Goal: Task Accomplishment & Management: Use online tool/utility

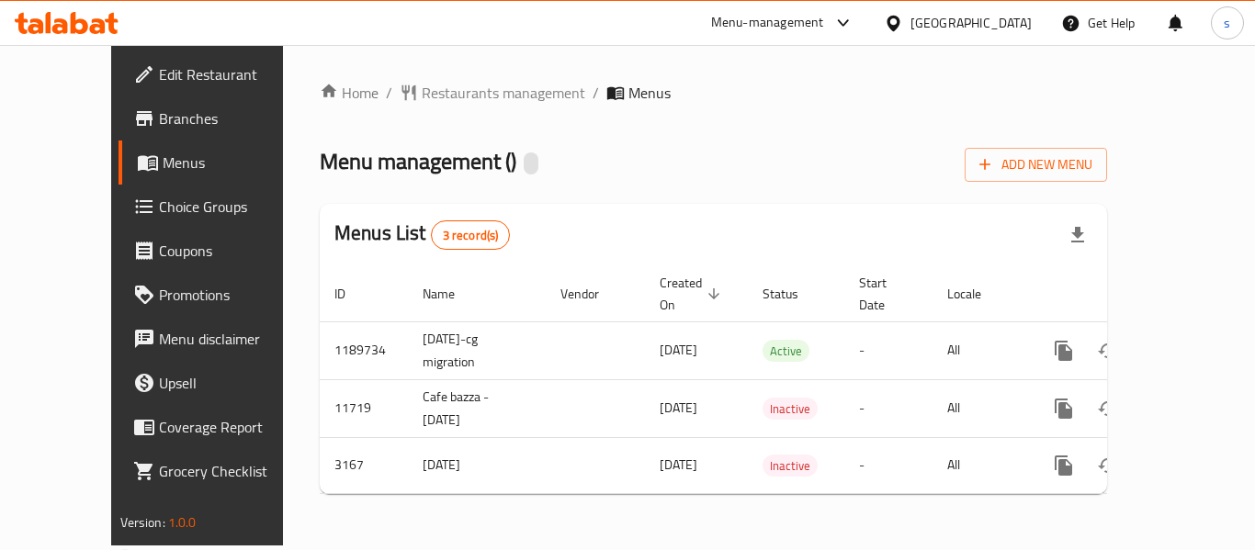
click at [159, 209] on span "Choice Groups" at bounding box center [232, 207] width 147 height 22
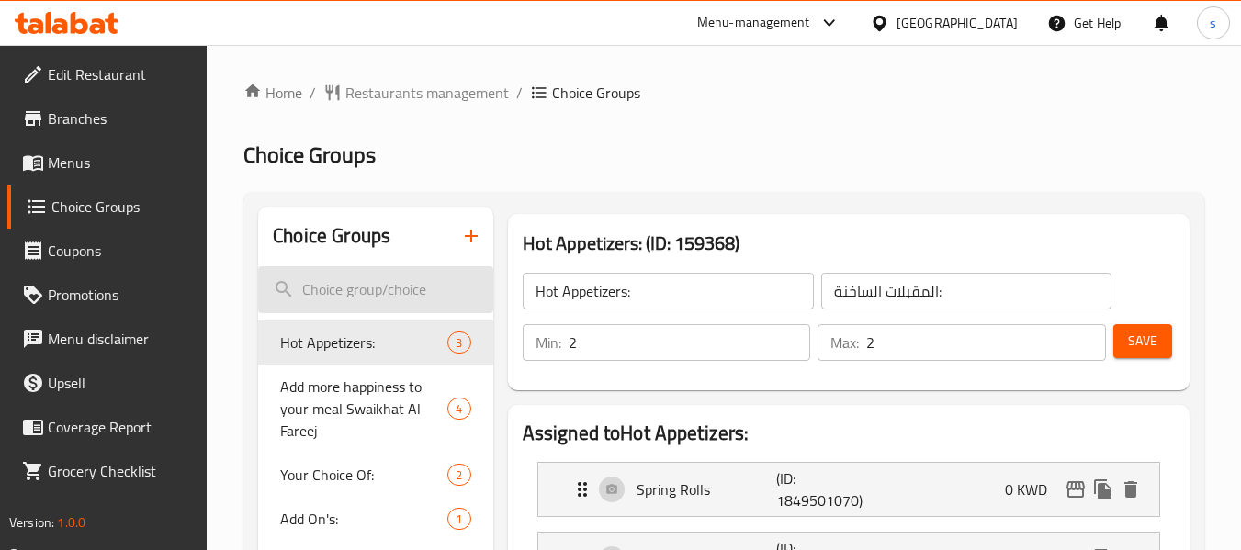
click at [367, 292] on input "search" at bounding box center [375, 289] width 234 height 47
paste input "Add more happiness to your meal 2"
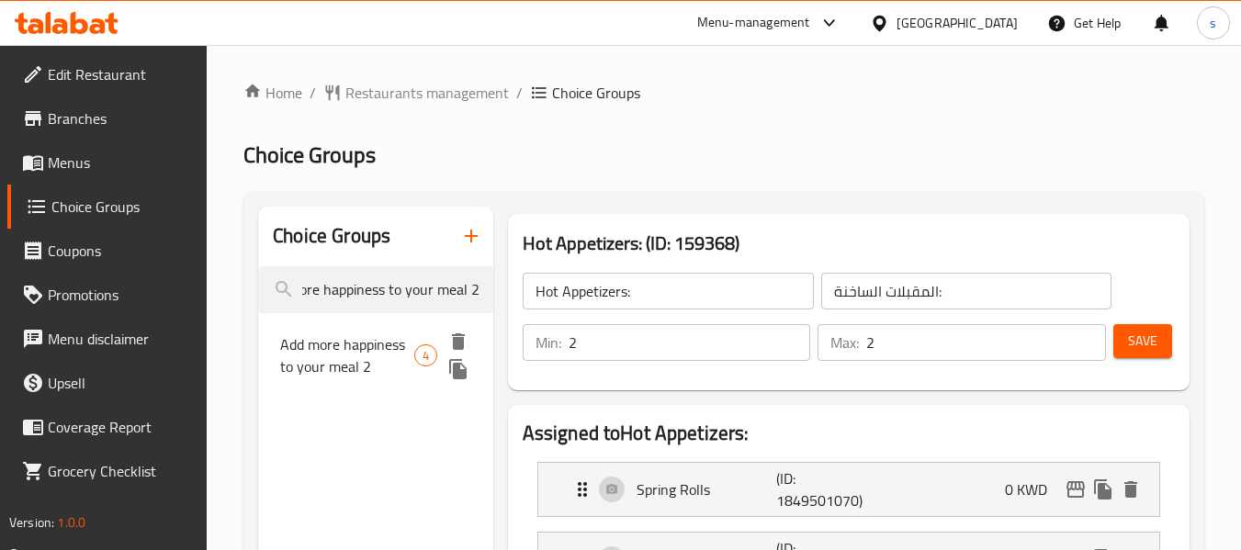
type input "Add more happiness to your meal 2"
click at [341, 356] on span "Add more happiness to your meal 2" at bounding box center [347, 355] width 134 height 44
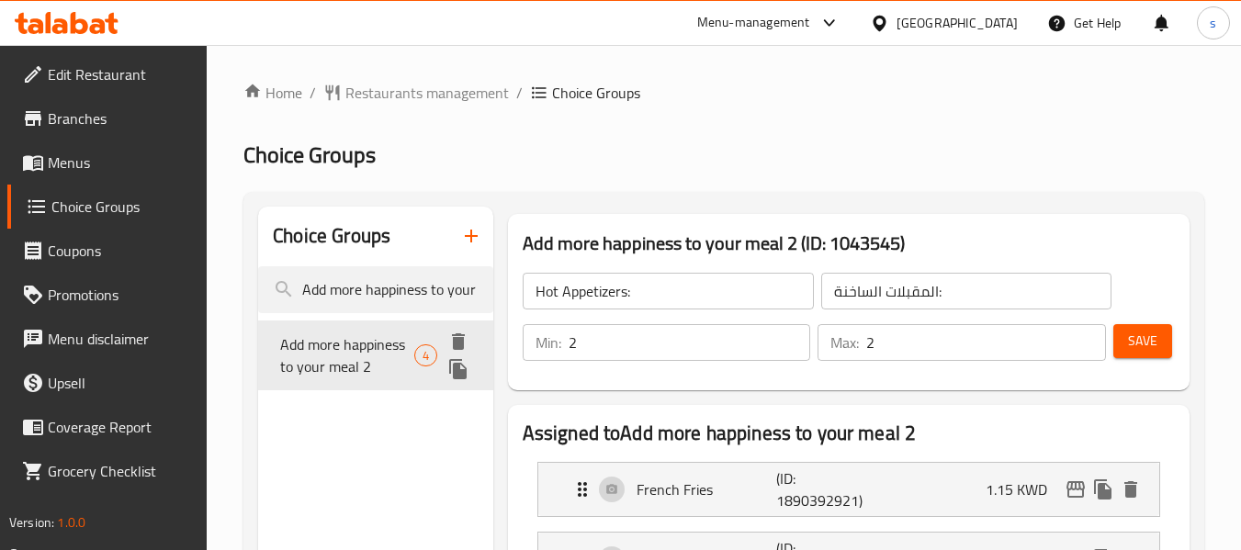
type input "Add more happiness to your meal 2"
type input "ضيف لوجبتك سعادة أكثر 2"
type input "0"
type input "4"
drag, startPoint x: 424, startPoint y: 73, endPoint x: 424, endPoint y: 90, distance: 17.5
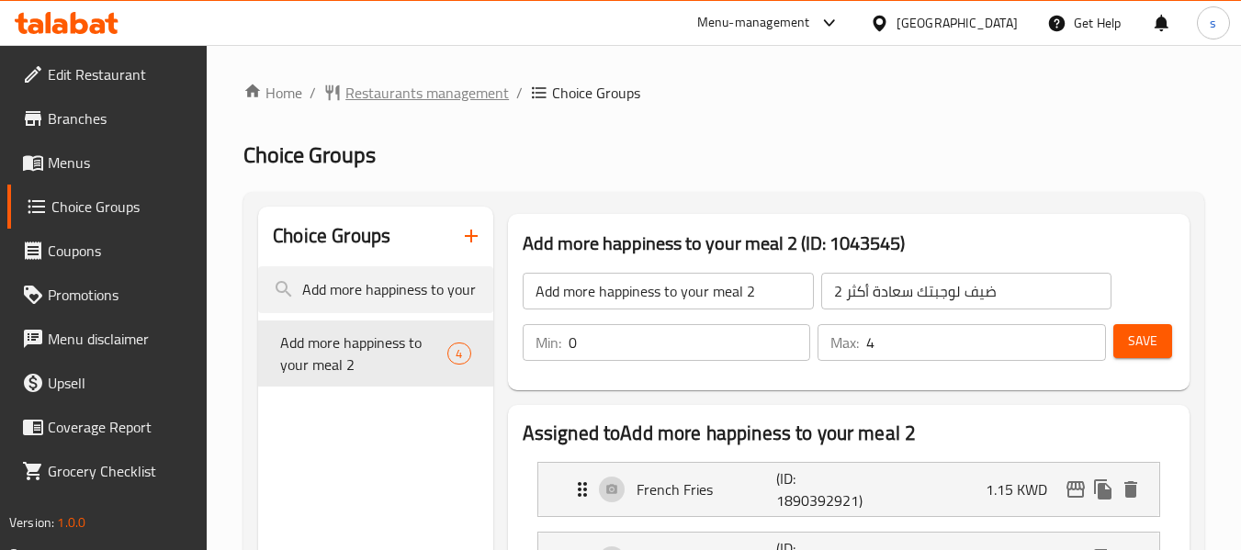
click at [425, 97] on span "Restaurants management" at bounding box center [427, 93] width 164 height 22
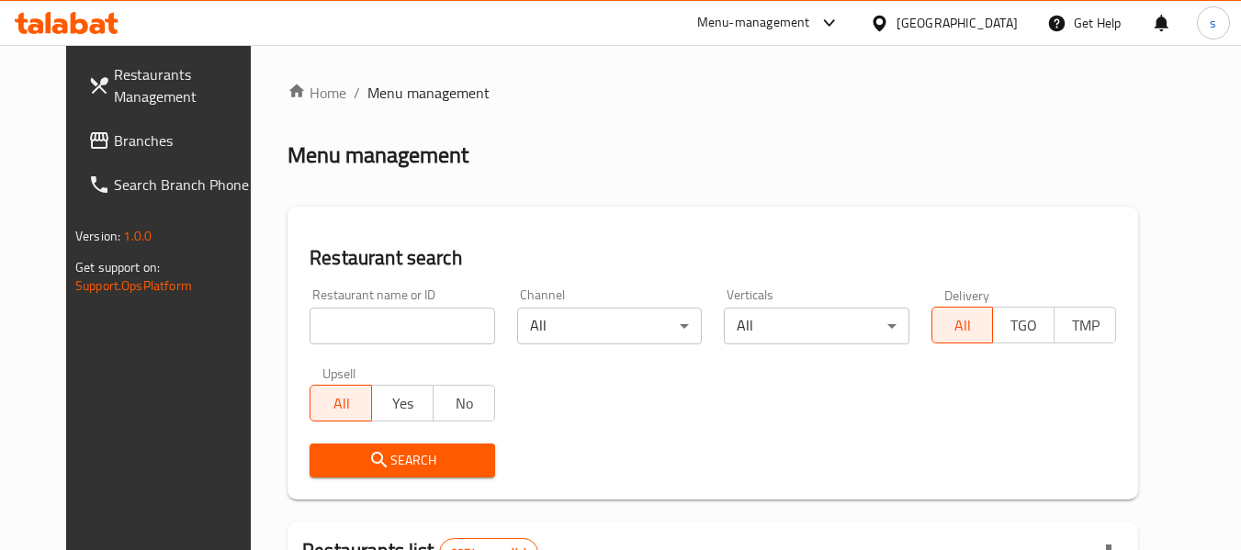
click at [133, 136] on span "Branches" at bounding box center [186, 141] width 145 height 22
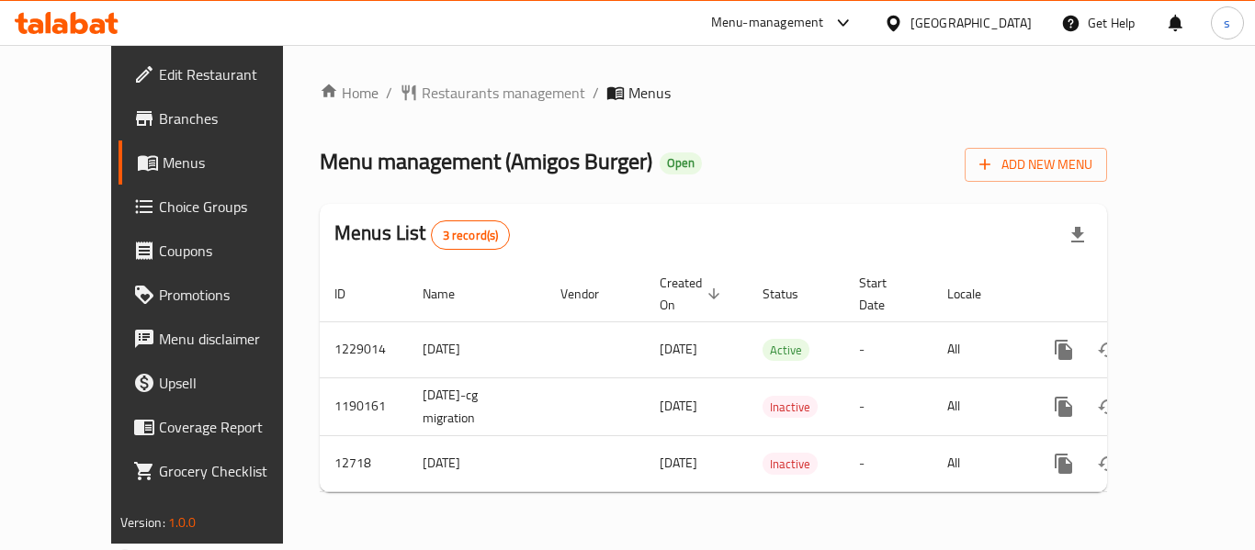
click at [159, 198] on span "Choice Groups" at bounding box center [232, 207] width 147 height 22
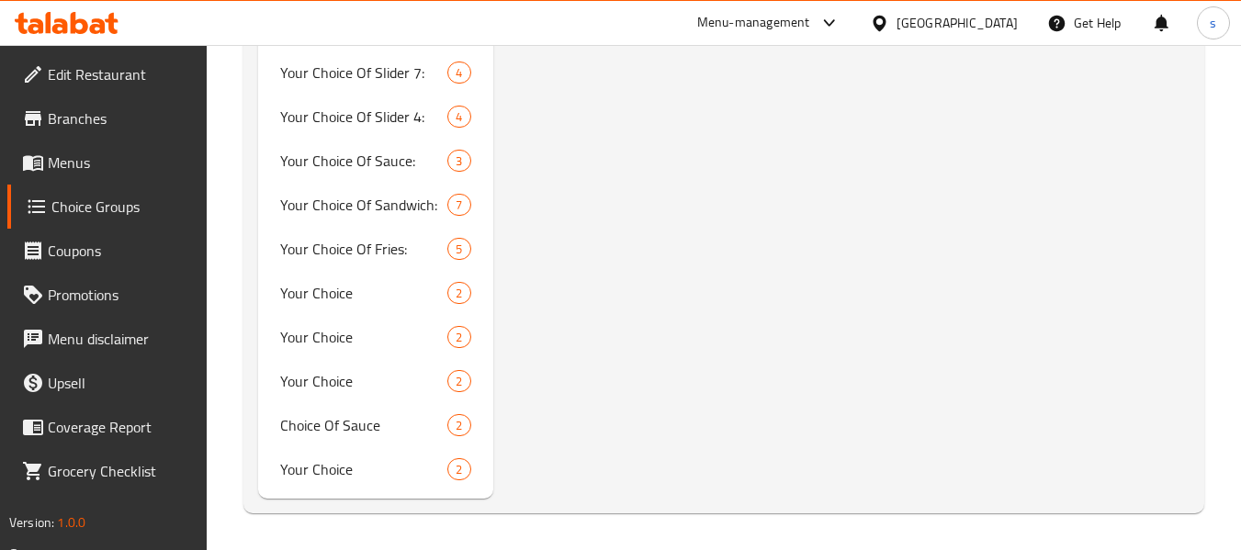
scroll to position [6708, 0]
